Goal: Check status

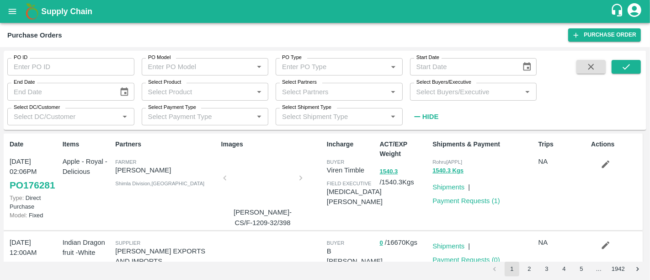
drag, startPoint x: 0, startPoint y: 0, endPoint x: 84, endPoint y: 7, distance: 84.5
click at [84, 7] on b "Supply Chain" at bounding box center [66, 11] width 51 height 9
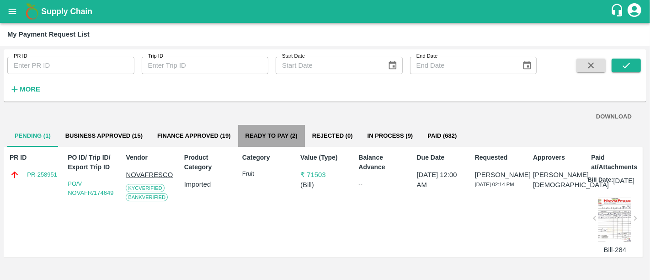
click at [284, 127] on button "Ready To Pay (2)" at bounding box center [271, 136] width 67 height 22
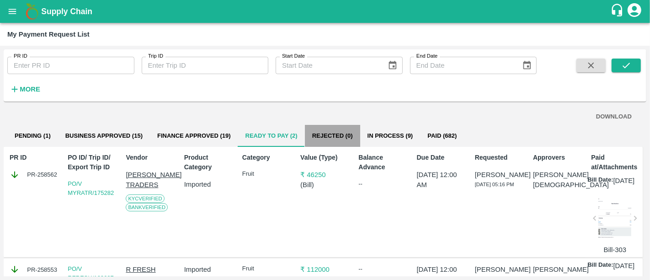
click at [337, 145] on button "Rejected (0)" at bounding box center [332, 136] width 55 height 22
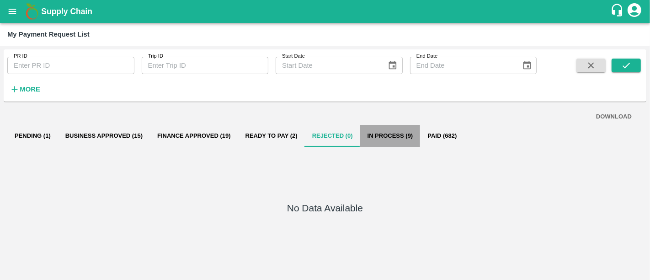
click at [388, 143] on button "In Process (9)" at bounding box center [390, 136] width 60 height 22
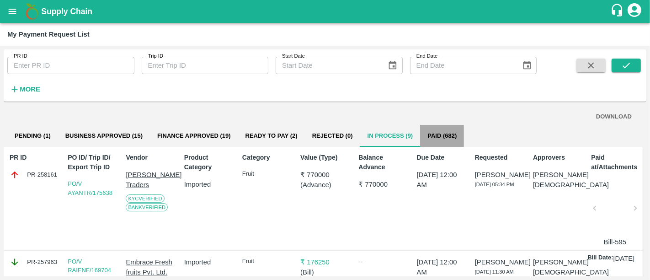
click at [446, 130] on button "Paid (682)" at bounding box center [442, 136] width 44 height 22
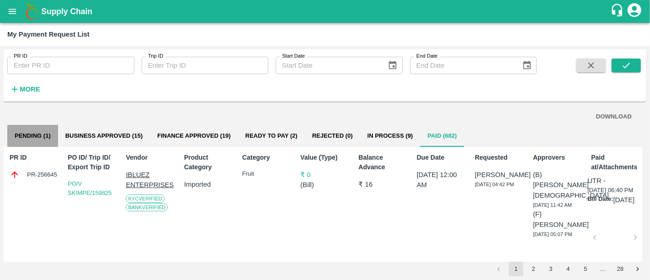
click at [29, 129] on button "Pending (1)" at bounding box center [32, 136] width 51 height 22
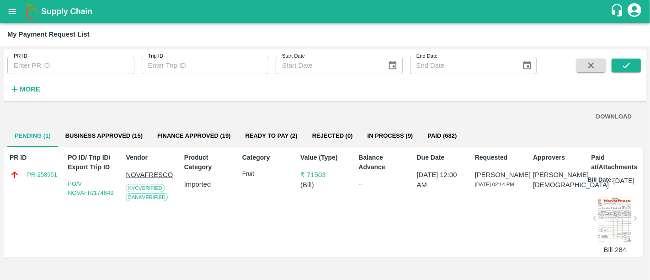
click at [107, 134] on button "Business Approved (15)" at bounding box center [104, 136] width 92 height 22
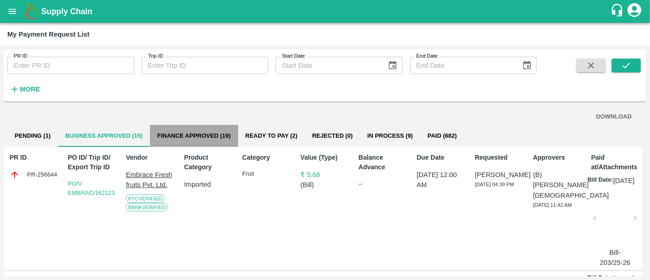
click at [237, 136] on button "Finance Approved (19)" at bounding box center [194, 136] width 88 height 22
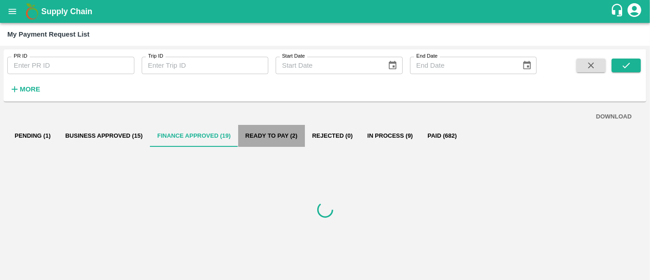
click at [296, 139] on button "Ready To Pay (2)" at bounding box center [271, 136] width 67 height 22
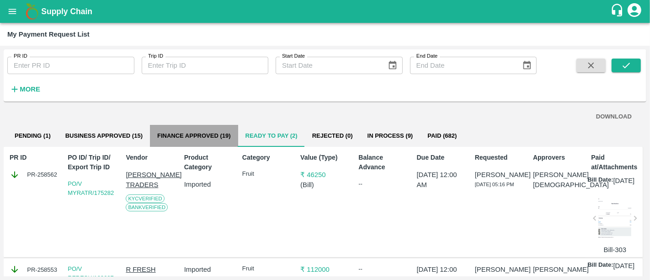
click at [211, 130] on button "Finance Approved (19)" at bounding box center [194, 136] width 88 height 22
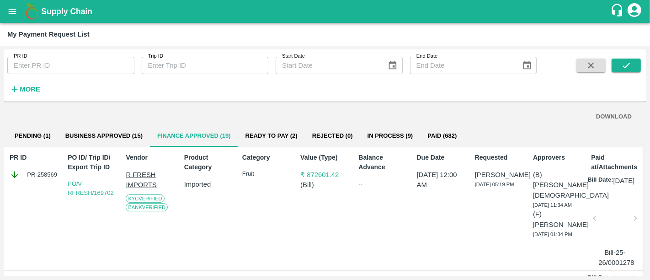
click at [48, 7] on b "Supply Chain" at bounding box center [66, 11] width 51 height 9
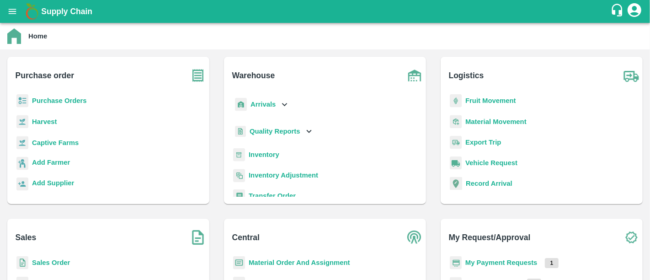
click at [46, 98] on b "Purchase Orders" at bounding box center [59, 100] width 55 height 7
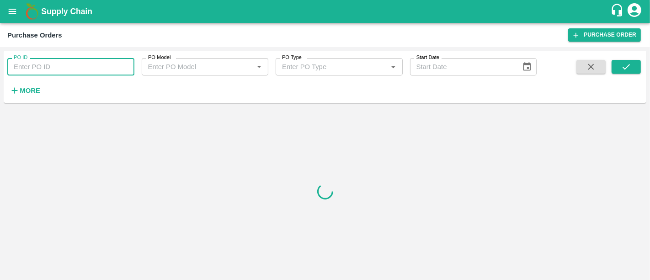
click at [32, 70] on input "PO ID" at bounding box center [70, 66] width 127 height 17
type input "170540"
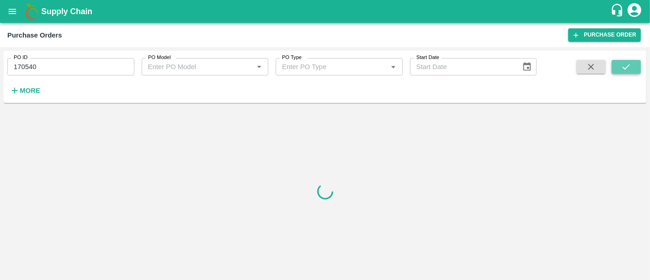
click at [625, 64] on icon "submit" at bounding box center [627, 67] width 10 height 10
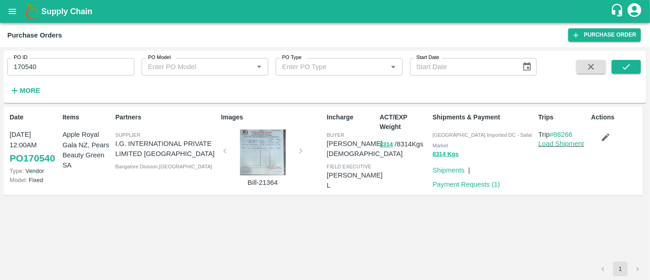
click at [275, 153] on div at bounding box center [263, 152] width 69 height 46
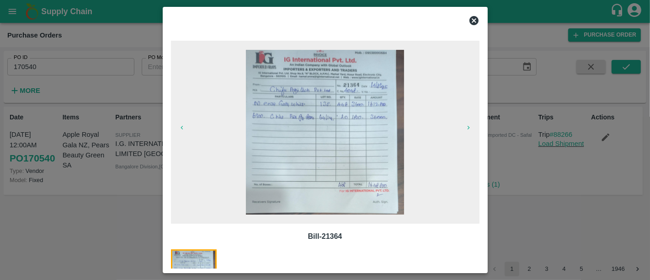
click at [564, 216] on div at bounding box center [325, 140] width 650 height 280
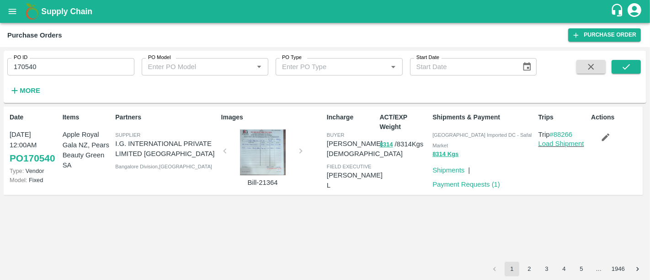
click at [98, 7] on h1 "Supply Chain" at bounding box center [325, 11] width 569 height 13
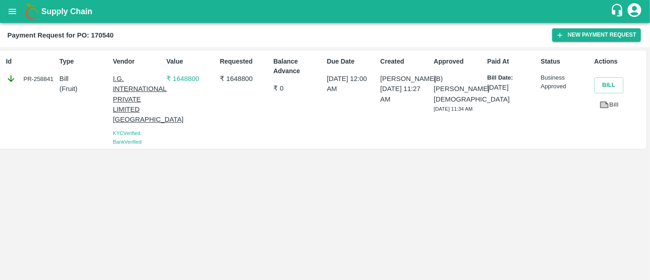
click at [502, 90] on p "[DATE]" at bounding box center [513, 87] width 50 height 10
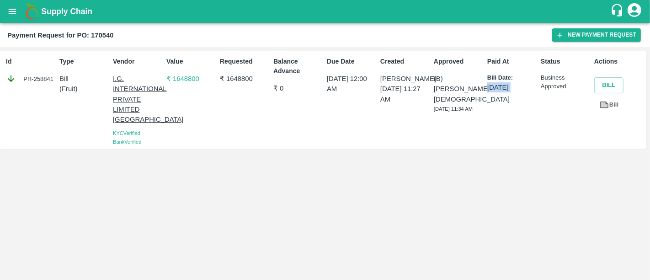
click at [500, 112] on div "Paid At Bill Date: [DATE]" at bounding box center [511, 99] width 54 height 93
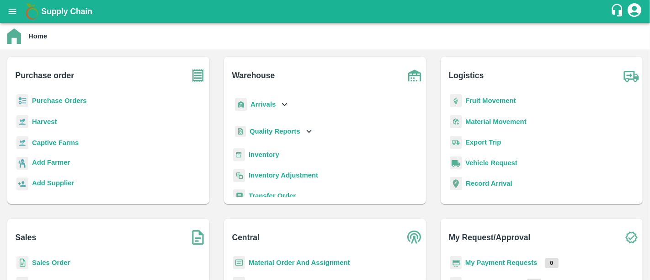
click at [475, 262] on b "My Payment Requests" at bounding box center [502, 262] width 72 height 7
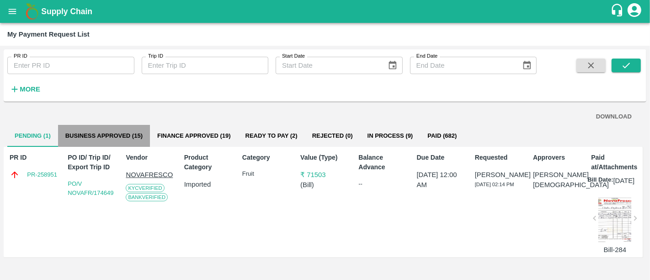
click at [139, 129] on button "Business Approved (15)" at bounding box center [104, 136] width 92 height 22
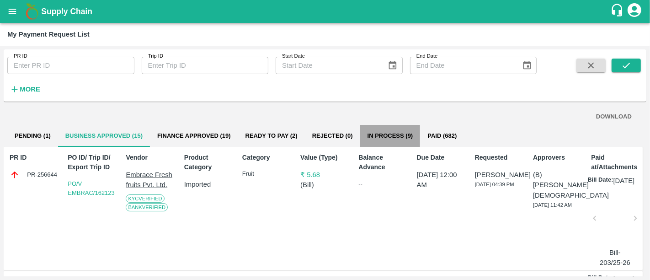
click at [403, 142] on button "In Process (9)" at bounding box center [390, 136] width 60 height 22
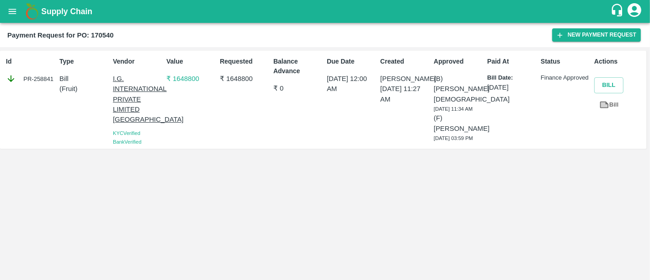
click at [75, 12] on b "Supply Chain" at bounding box center [66, 11] width 51 height 9
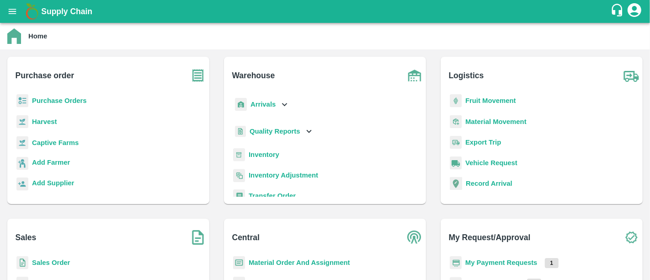
click at [494, 263] on b "My Payment Requests" at bounding box center [502, 262] width 72 height 7
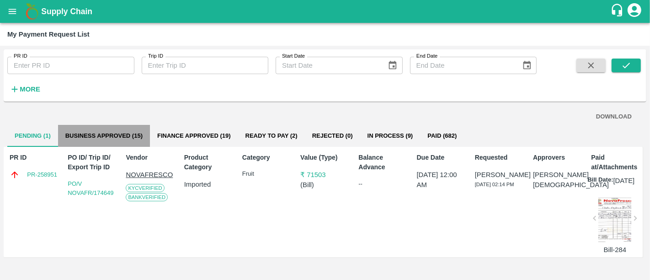
click at [134, 145] on button "Business Approved (15)" at bounding box center [104, 136] width 92 height 22
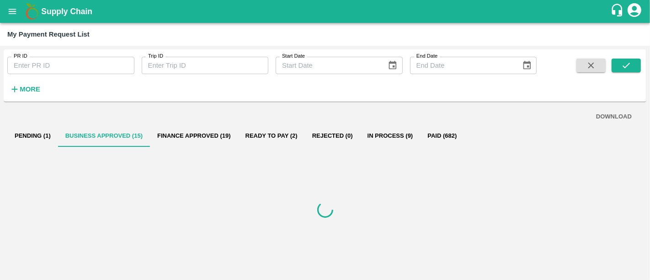
click at [270, 150] on div at bounding box center [325, 210] width 636 height 126
click at [275, 144] on button "Ready To Pay (2)" at bounding box center [271, 136] width 67 height 22
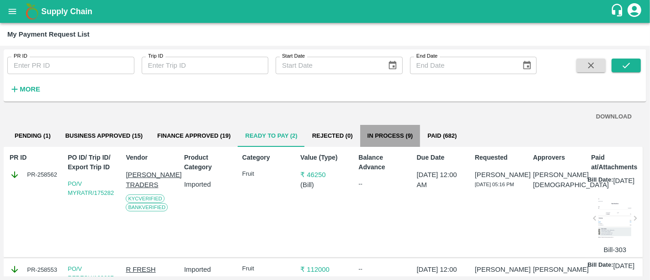
click at [385, 145] on button "In Process (9)" at bounding box center [390, 136] width 60 height 22
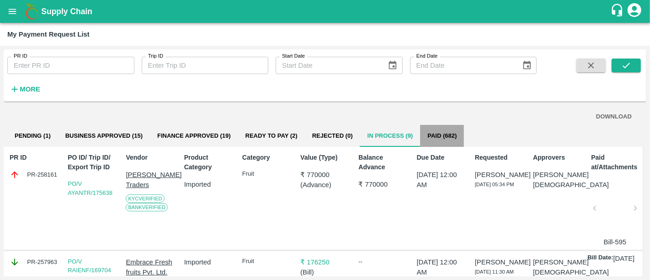
click at [441, 129] on button "Paid (682)" at bounding box center [442, 136] width 44 height 22
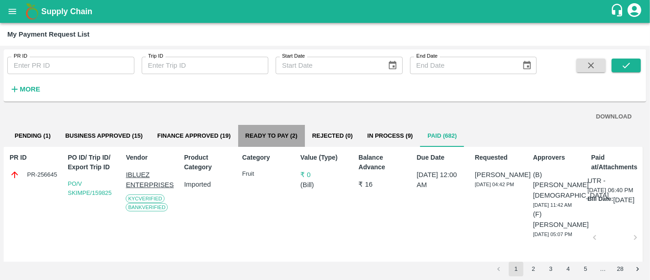
click at [274, 136] on button "Ready To Pay (2)" at bounding box center [271, 136] width 67 height 22
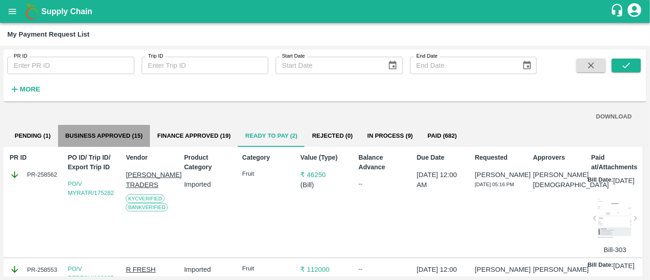
click at [126, 127] on button "Business Approved (15)" at bounding box center [104, 136] width 92 height 22
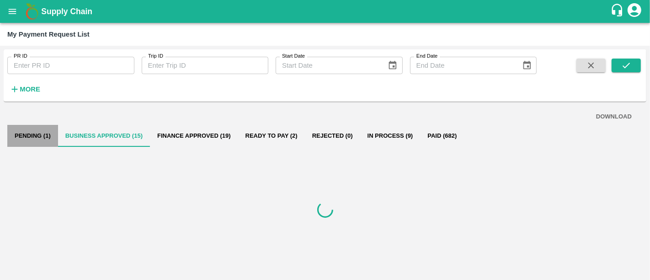
click at [43, 136] on button "Pending (1)" at bounding box center [32, 136] width 51 height 22
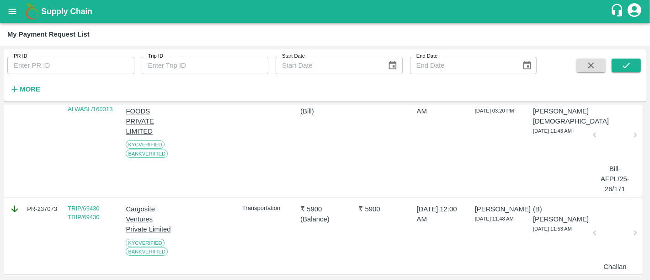
scroll to position [183, 0]
click at [78, 16] on h1 "Supply Chain" at bounding box center [325, 11] width 569 height 13
